Goal: Information Seeking & Learning: Check status

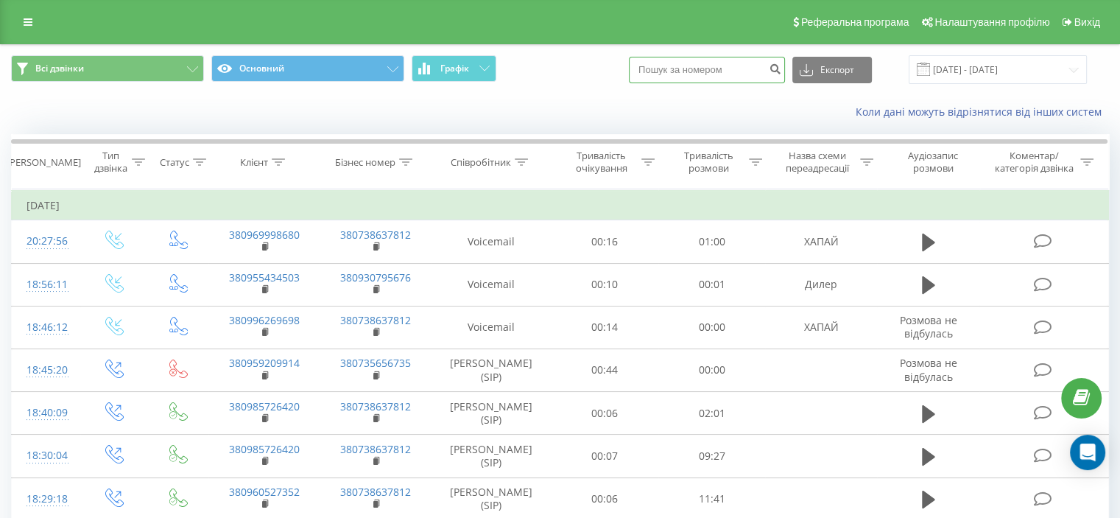
click at [667, 63] on input at bounding box center [707, 70] width 156 height 27
paste input "0666450171"
type input "0666450171"
click at [782, 69] on icon "submit" at bounding box center [775, 67] width 13 height 9
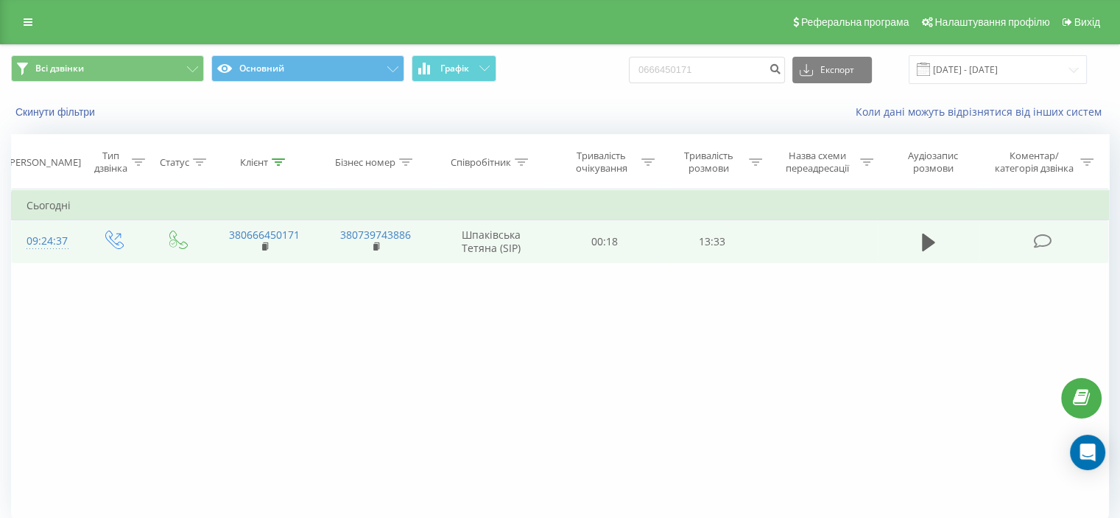
click at [1034, 234] on icon at bounding box center [1043, 241] width 18 height 15
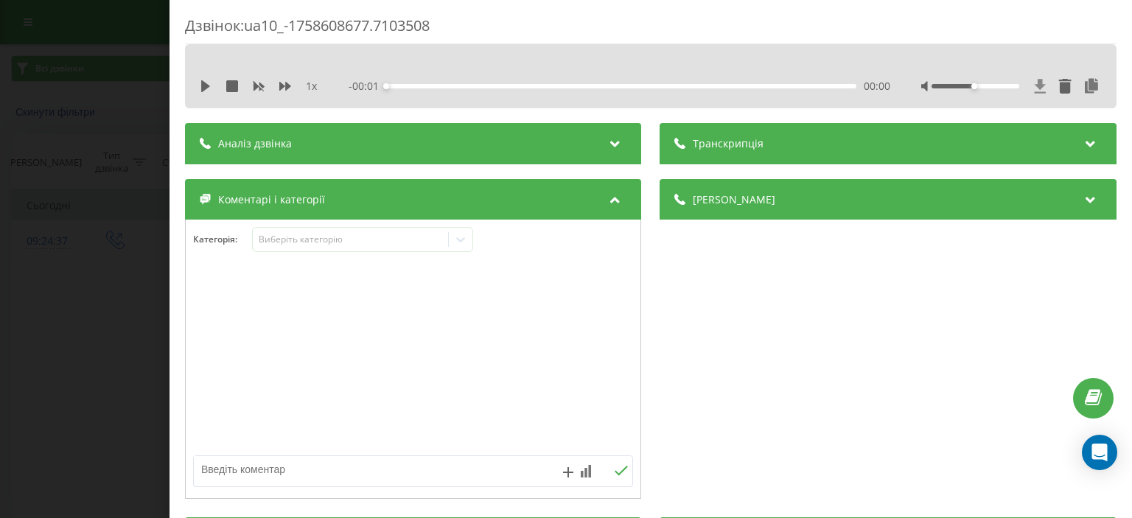
click at [1034, 82] on icon at bounding box center [1040, 86] width 13 height 15
click at [5, 379] on div "Дзвінок : ua10_-1758608677.7103508 1 x - 13:33 00:00 00:00 Транскрипція Для AI-…" at bounding box center [566, 259] width 1132 height 518
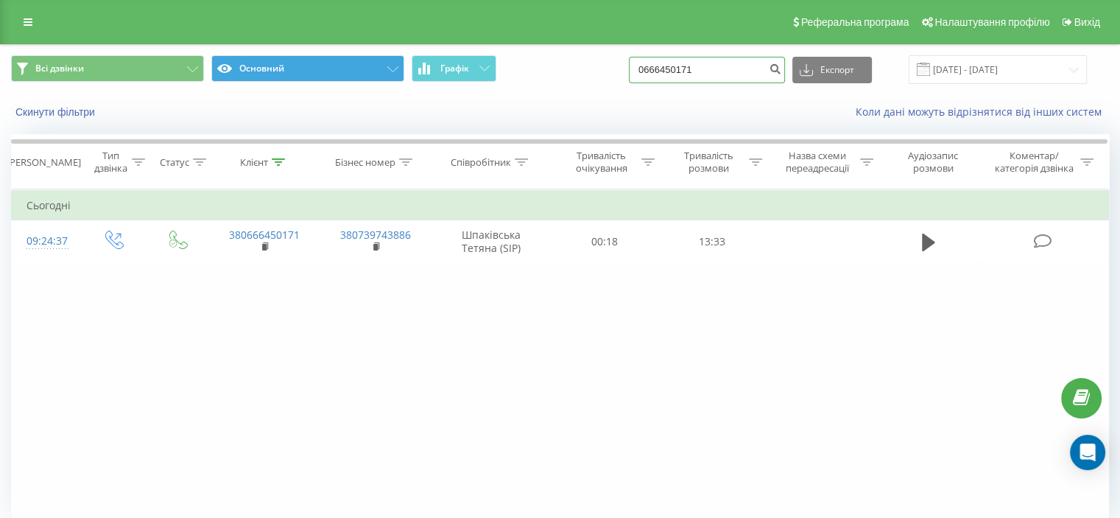
drag, startPoint x: 714, startPoint y: 69, endPoint x: 318, endPoint y: 71, distance: 395.6
click at [321, 70] on div "Всі дзвінки Основний Графік 0666450171 Експорт .csv .xls .xlsx 23.06.2025 - 23.…" at bounding box center [560, 69] width 1098 height 29
paste input "0664140552"
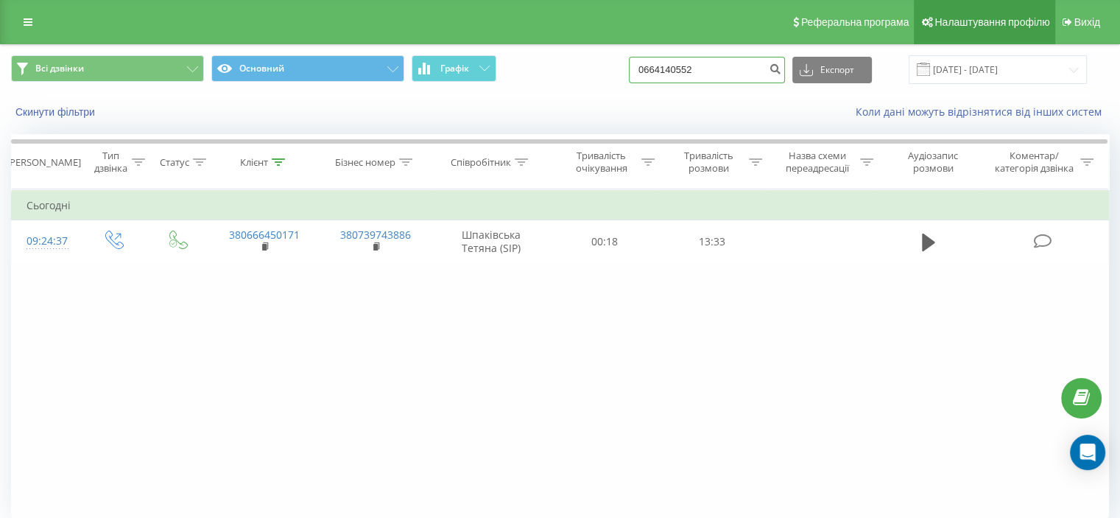
type input "0664140552"
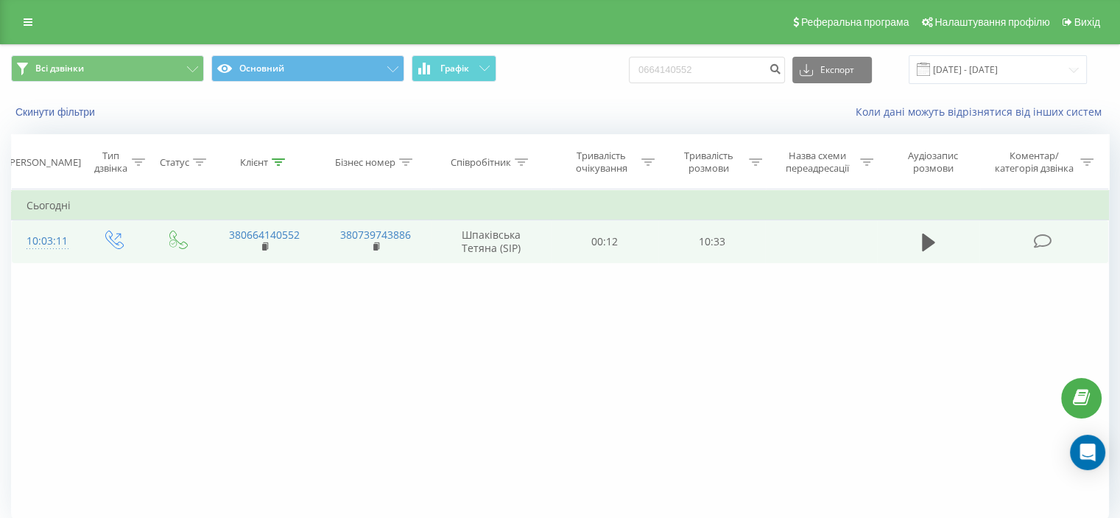
click at [1044, 237] on icon at bounding box center [1043, 241] width 18 height 15
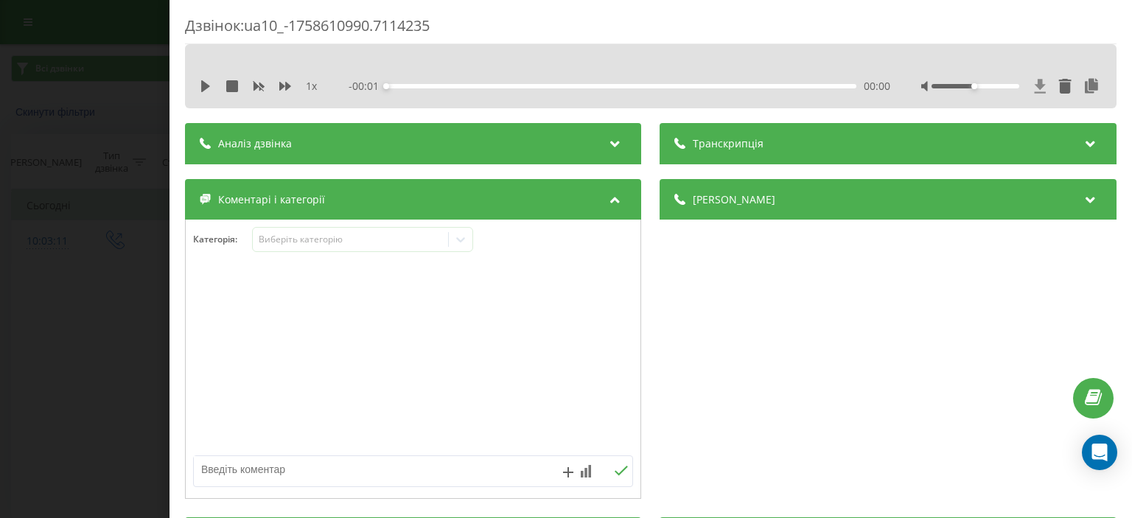
click at [1034, 86] on icon at bounding box center [1040, 86] width 13 height 15
